Goal: Obtain resource: Obtain resource

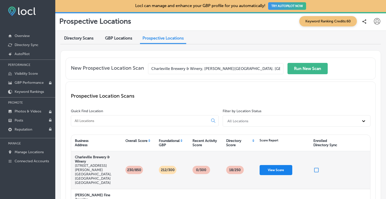
click at [277, 165] on button "View Score" at bounding box center [276, 170] width 33 height 10
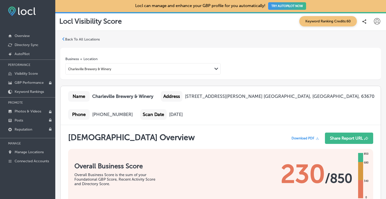
click at [303, 136] on span "Download PDF" at bounding box center [303, 138] width 23 height 4
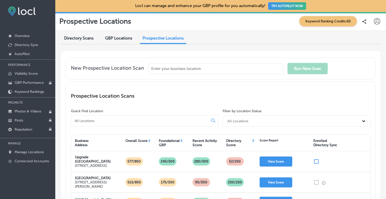
click at [109, 121] on input at bounding box center [140, 120] width 133 height 5
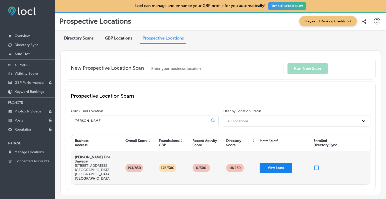
type input "[PERSON_NAME]"
click at [275, 163] on button "View Score" at bounding box center [276, 168] width 33 height 10
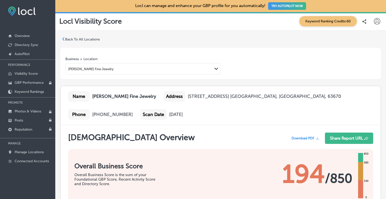
click at [298, 137] on span "Download PDF" at bounding box center [303, 138] width 23 height 4
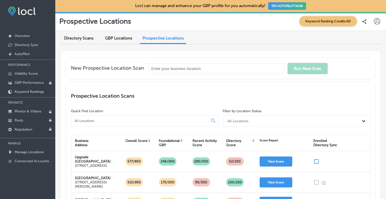
click at [212, 71] on input "text" at bounding box center [215, 68] width 135 height 11
click at [86, 122] on input at bounding box center [140, 120] width 133 height 5
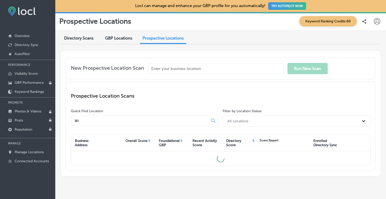
type input "W"
type input "i"
type input "W"
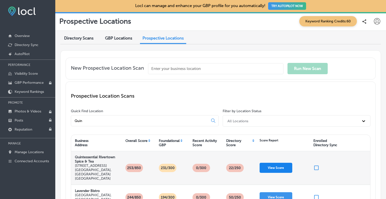
type input "Quin"
click at [276, 163] on button "View Score" at bounding box center [276, 168] width 33 height 10
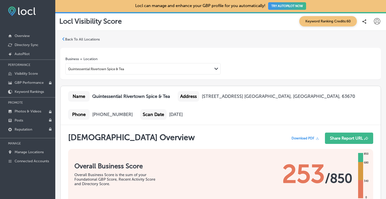
click at [299, 138] on span "Download PDF" at bounding box center [303, 138] width 23 height 4
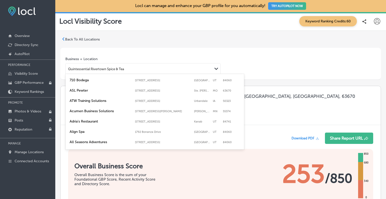
scroll to position [945, 0]
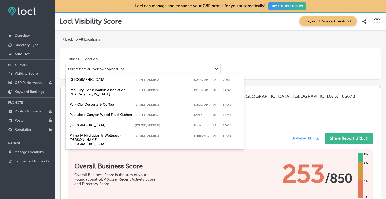
click at [131, 69] on div "Quintessential Rivertown Spice & Tea" at bounding box center [139, 68] width 147 height 7
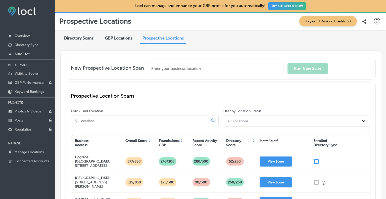
click at [105, 118] on input at bounding box center [140, 120] width 133 height 5
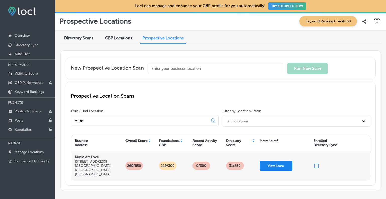
type input "Music"
click at [275, 161] on button "View Score" at bounding box center [276, 166] width 33 height 10
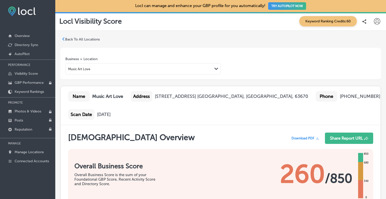
click at [294, 137] on span "Download PDF" at bounding box center [303, 138] width 23 height 4
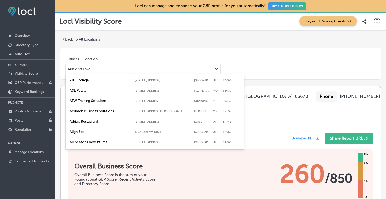
drag, startPoint x: 101, startPoint y: 69, endPoint x: 69, endPoint y: 63, distance: 31.9
click at [69, 63] on div "option Music Art Love focused, 84 of 136. 136 results available. Use Up and Dow…" at bounding box center [142, 68] width 155 height 11
click at [102, 66] on div "Music Art Love" at bounding box center [139, 68] width 147 height 7
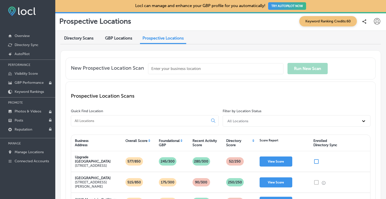
click at [91, 124] on div at bounding box center [145, 120] width 148 height 11
click at [89, 120] on input at bounding box center [140, 120] width 133 height 5
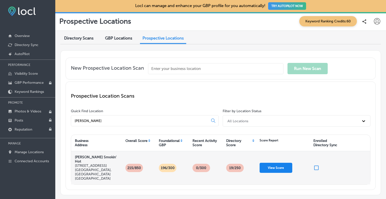
click at [265, 163] on button "View Score" at bounding box center [276, 168] width 33 height 10
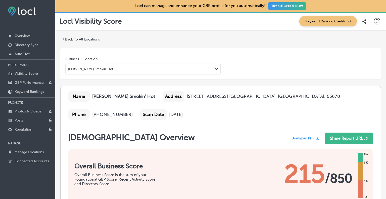
click at [299, 136] on span "Download PDF" at bounding box center [303, 138] width 23 height 4
click at [22, 73] on p "Visibility Score" at bounding box center [26, 73] width 23 height 4
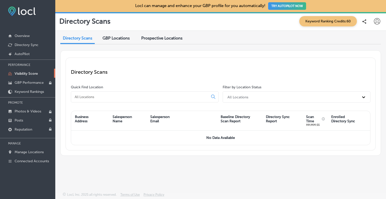
click at [93, 97] on input at bounding box center [140, 97] width 133 height 5
type input "[PERSON_NAME]'s"
click at [159, 40] on span "Prospective Locations" at bounding box center [161, 38] width 41 height 5
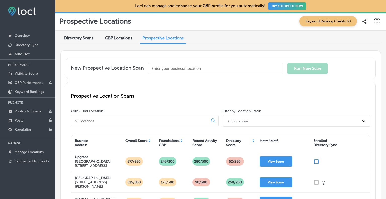
click at [81, 121] on input at bounding box center [140, 120] width 133 height 5
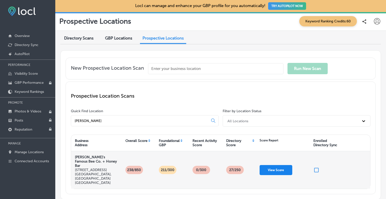
click at [280, 165] on button "View Score" at bounding box center [276, 170] width 33 height 10
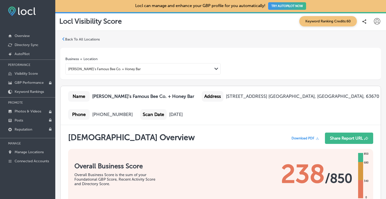
click at [295, 136] on span "Download PDF" at bounding box center [303, 138] width 23 height 4
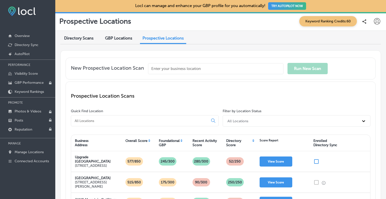
click at [105, 121] on input at bounding box center [140, 120] width 133 height 5
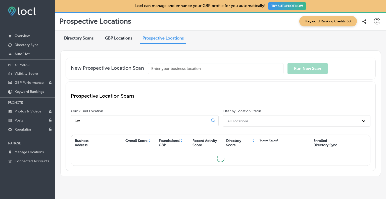
type input "Lave"
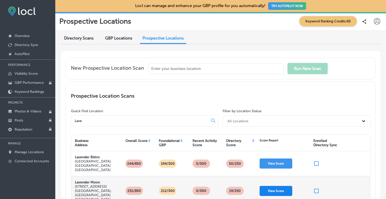
click at [266, 186] on button "View Score" at bounding box center [276, 191] width 33 height 10
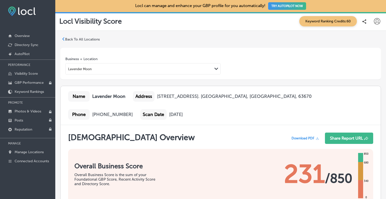
click at [306, 137] on span "Download PDF" at bounding box center [303, 138] width 23 height 4
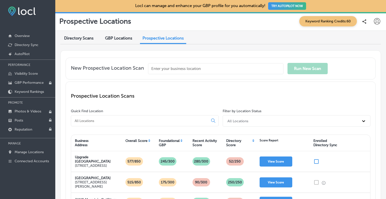
click at [114, 118] on input at bounding box center [140, 120] width 133 height 5
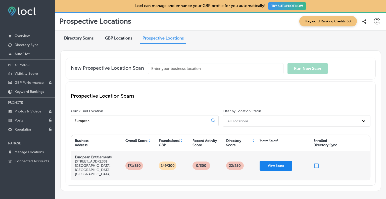
click at [271, 161] on button "View Score" at bounding box center [276, 166] width 33 height 10
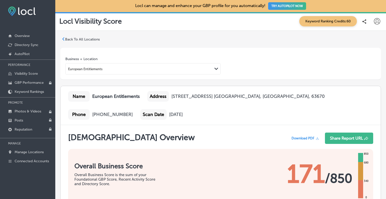
click at [301, 136] on span "Download PDF" at bounding box center [303, 138] width 23 height 4
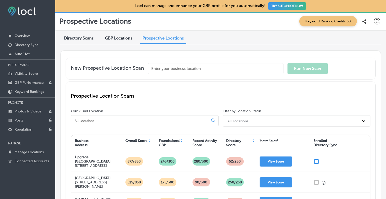
click at [82, 119] on input at bounding box center [140, 120] width 133 height 5
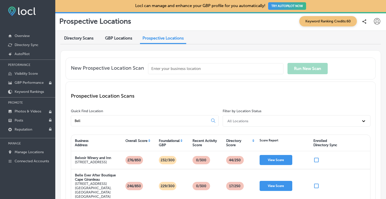
type input "Belle"
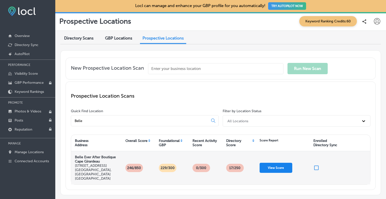
click at [278, 163] on button "View Score" at bounding box center [276, 168] width 33 height 10
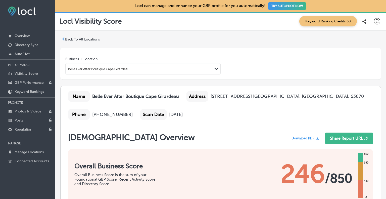
click at [307, 136] on span "Download PDF" at bounding box center [303, 138] width 23 height 4
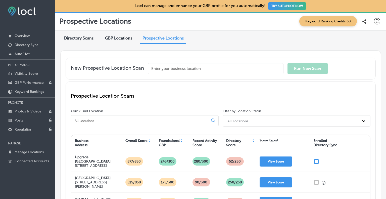
click at [127, 119] on input at bounding box center [140, 120] width 133 height 5
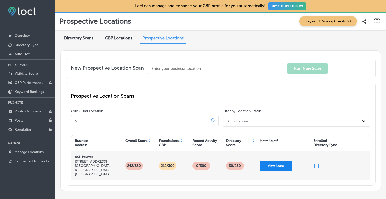
click at [267, 161] on button "View Score" at bounding box center [276, 166] width 33 height 10
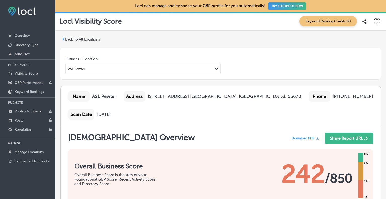
click at [303, 136] on span "Download PDF" at bounding box center [303, 138] width 23 height 4
